Goal: Navigation & Orientation: Find specific page/section

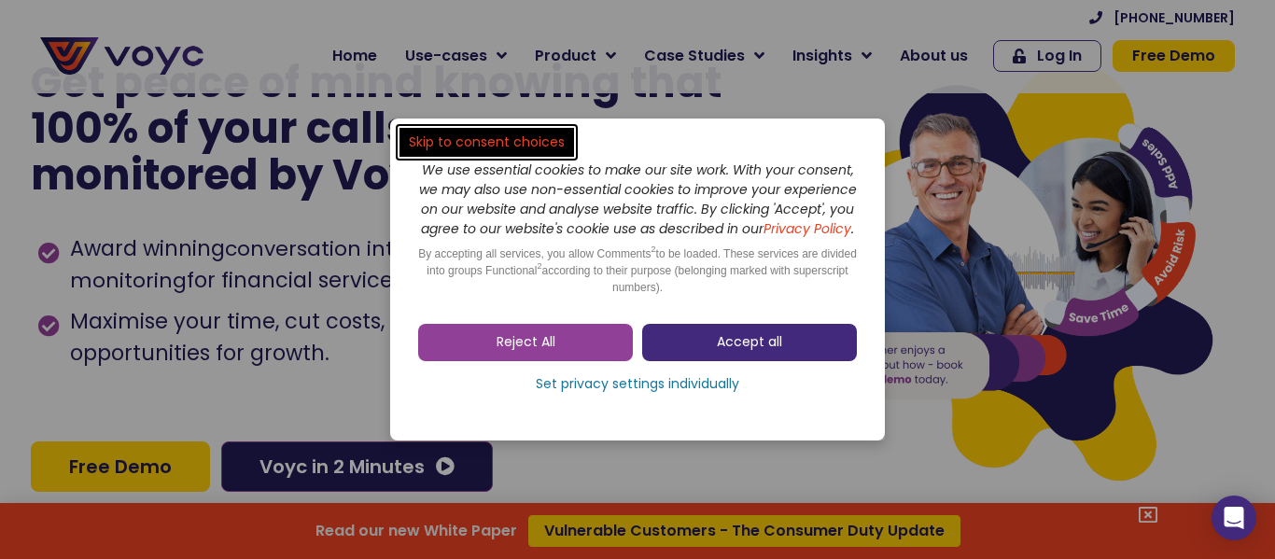
click at [748, 347] on span "Accept all" at bounding box center [749, 342] width 65 height 19
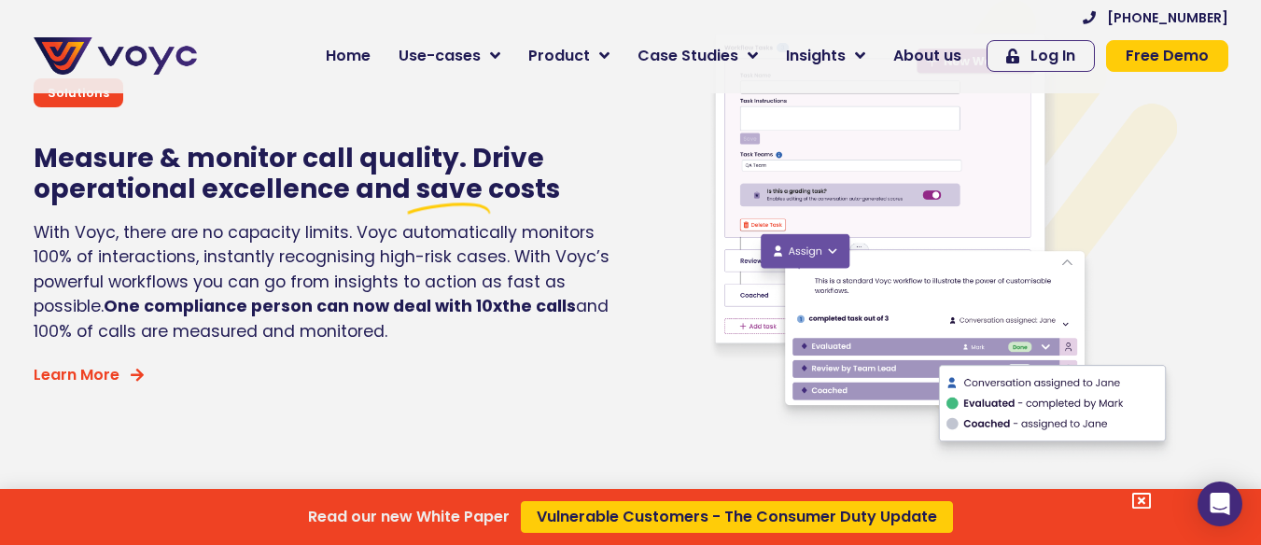
scroll to position [3548, 0]
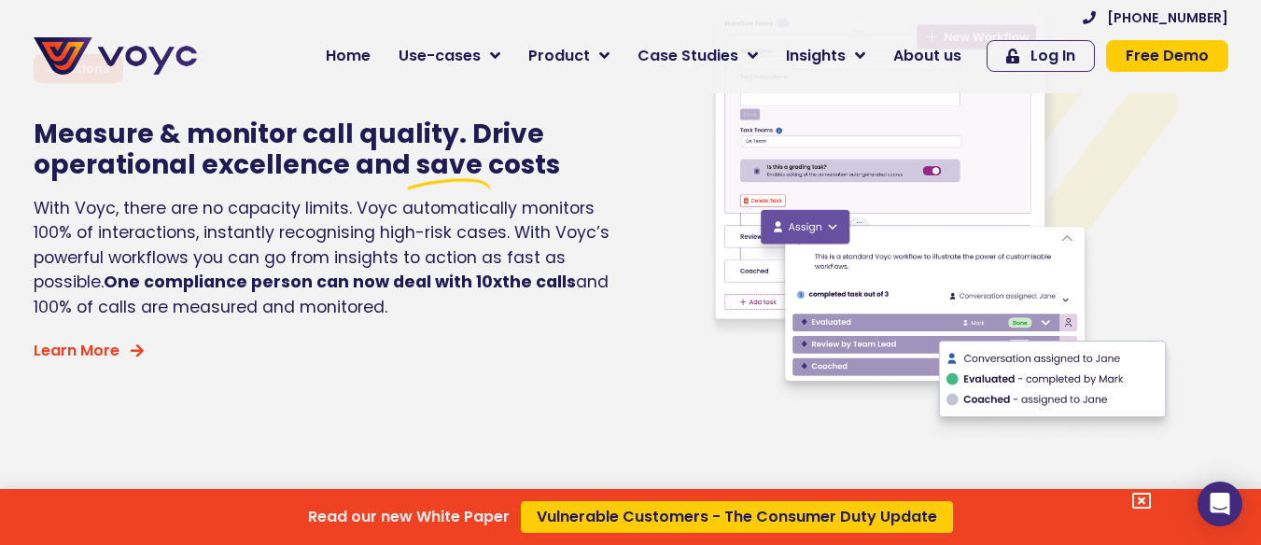
click at [939, 59] on div "Read our new White Paper Vulnerable Customers - The Consumer Duty Update" at bounding box center [630, 272] width 1261 height 545
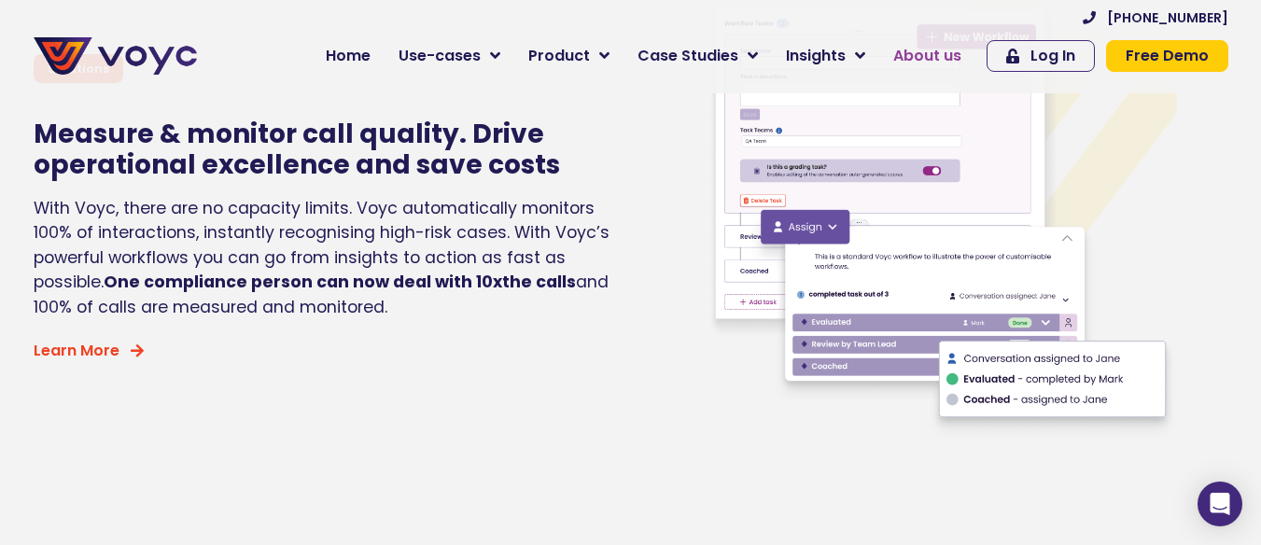
click at [939, 59] on span "About us" at bounding box center [927, 56] width 68 height 22
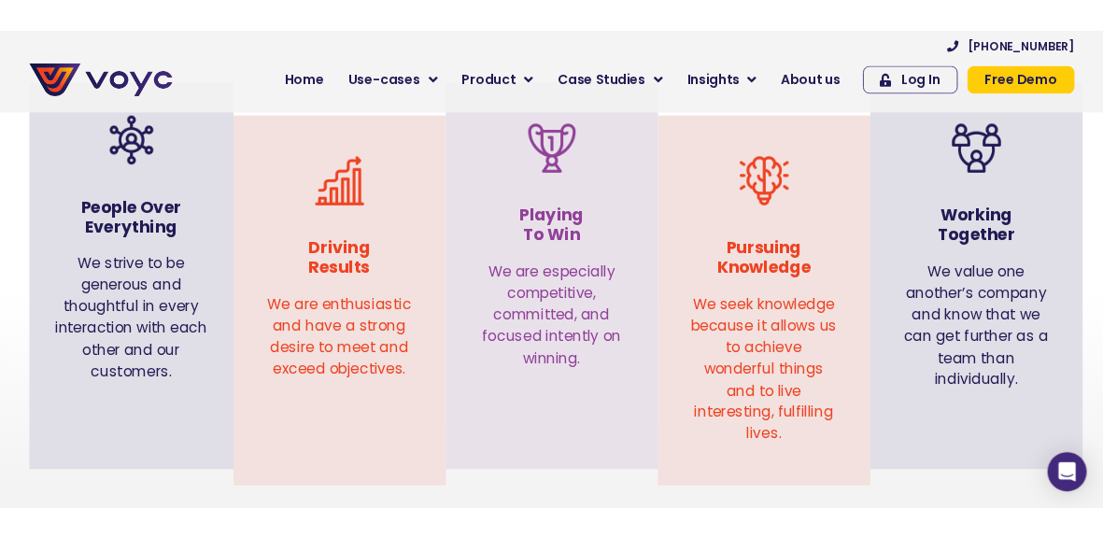
scroll to position [1962, 0]
